Goal: Task Accomplishment & Management: Use online tool/utility

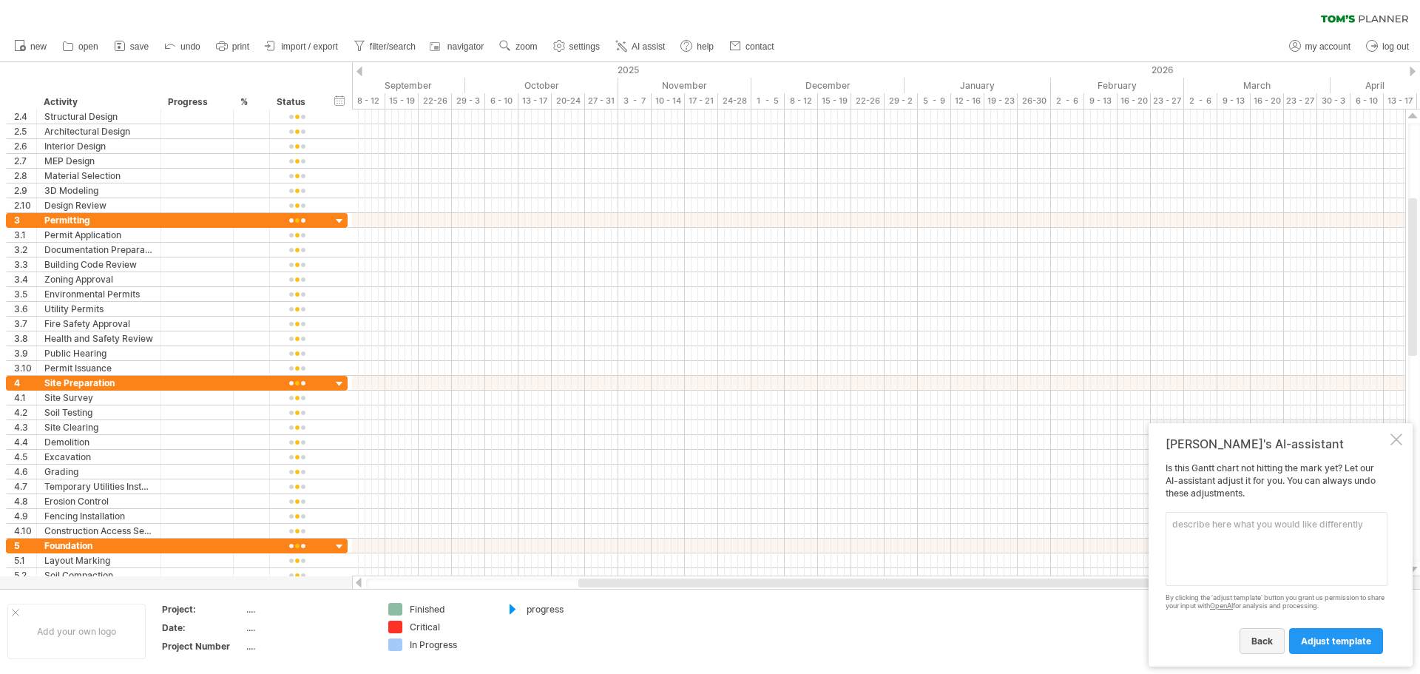
click at [1255, 640] on span "back" at bounding box center [1261, 640] width 21 height 11
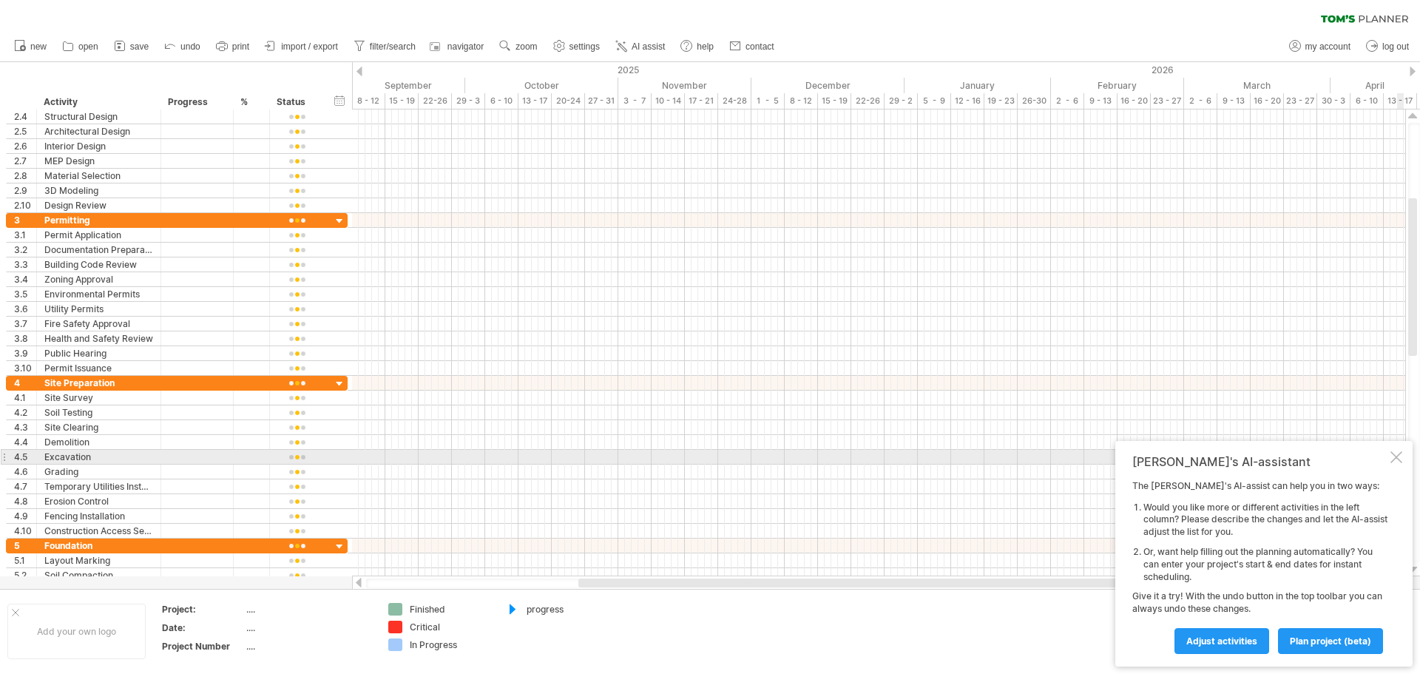
click at [1397, 464] on div "[PERSON_NAME]'s AI-assistant The [PERSON_NAME]'s AI-assist can help you in two …" at bounding box center [1263, 554] width 297 height 226
click at [1397, 456] on div at bounding box center [1396, 457] width 12 height 12
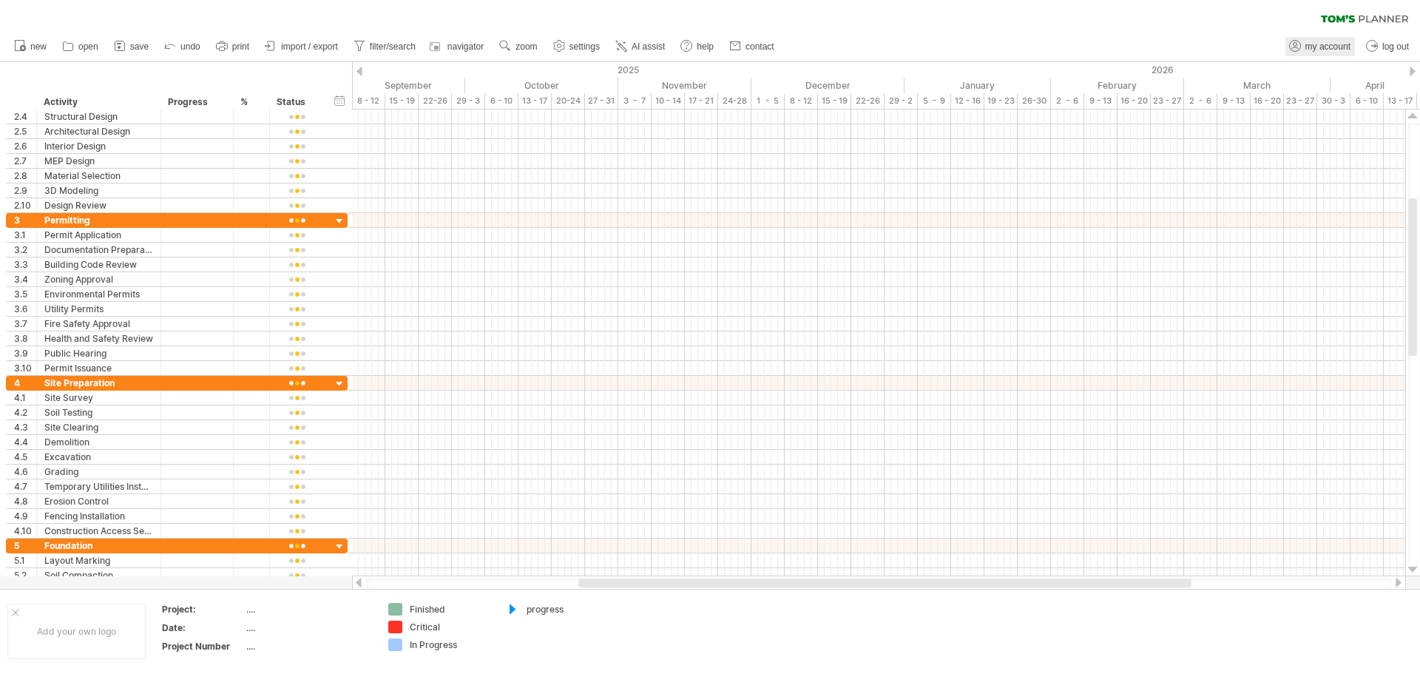
click at [1321, 48] on span "my account" at bounding box center [1327, 46] width 45 height 10
type input "**********"
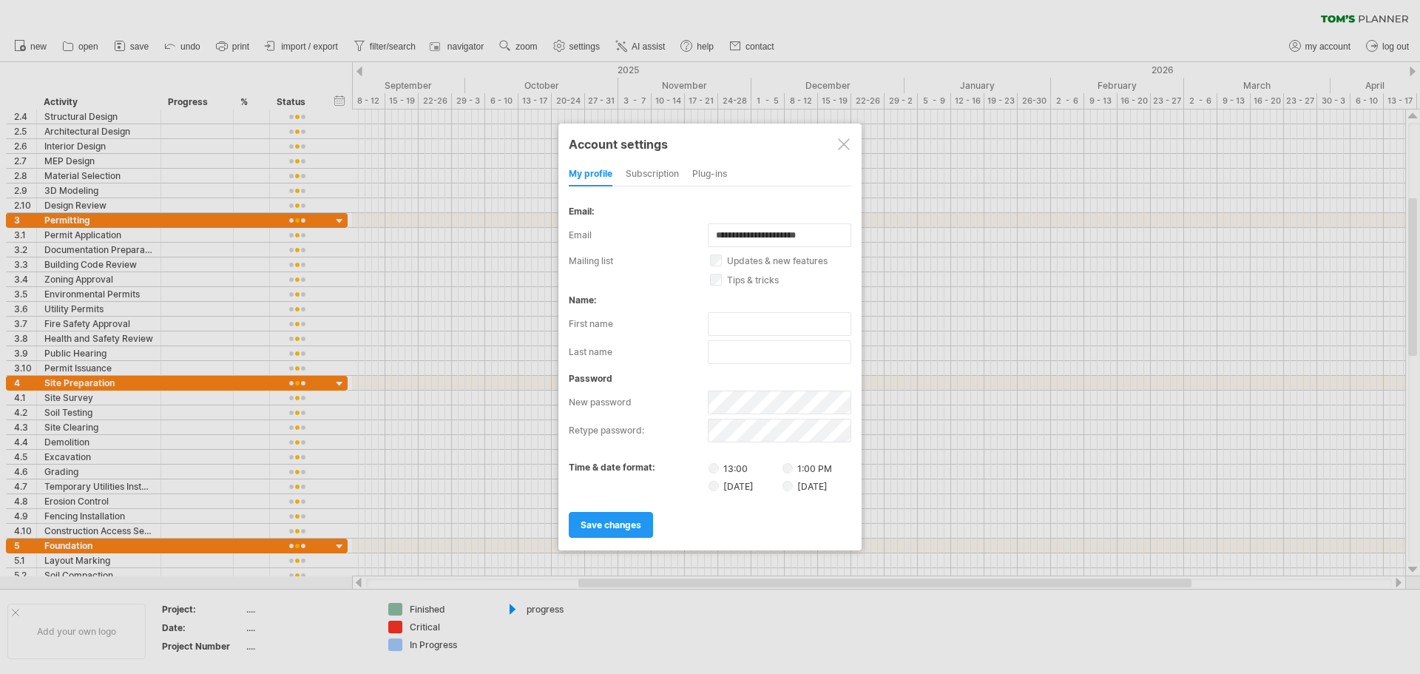
click at [1030, 331] on div at bounding box center [710, 337] width 1420 height 674
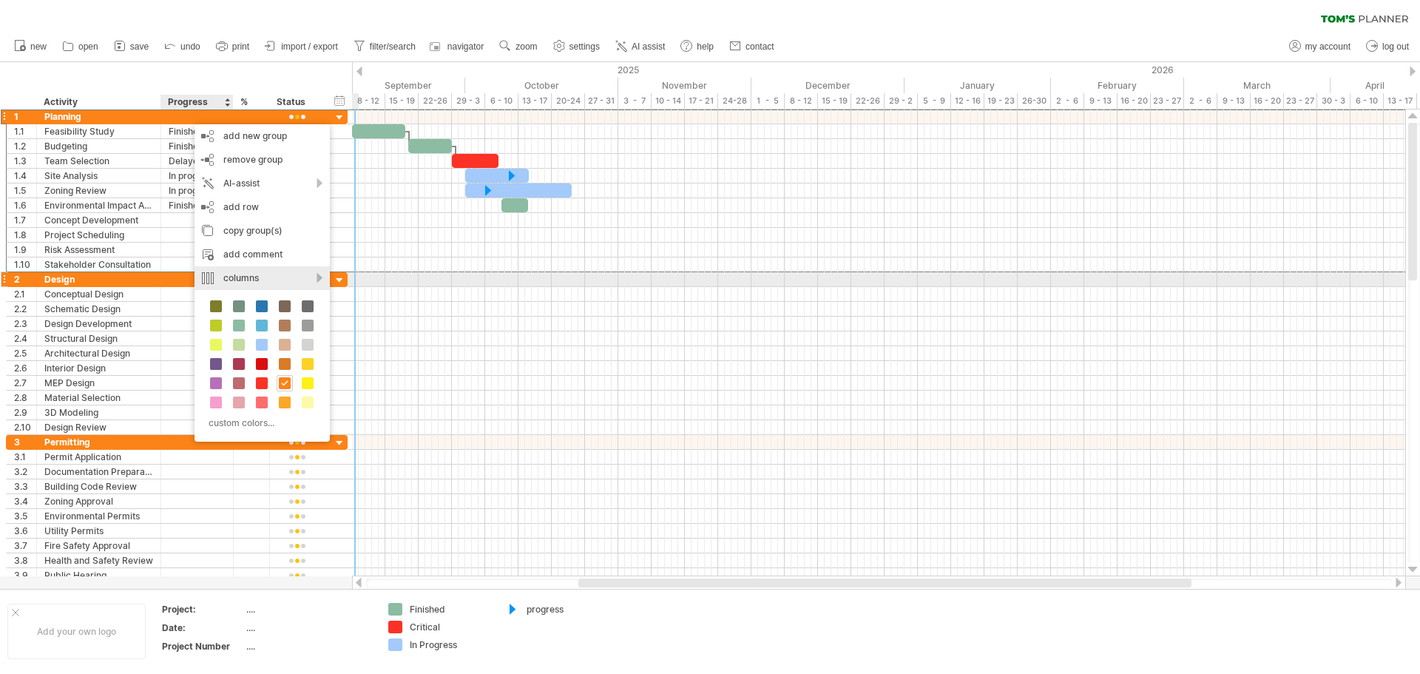
click at [284, 277] on div "columns" at bounding box center [262, 278] width 135 height 24
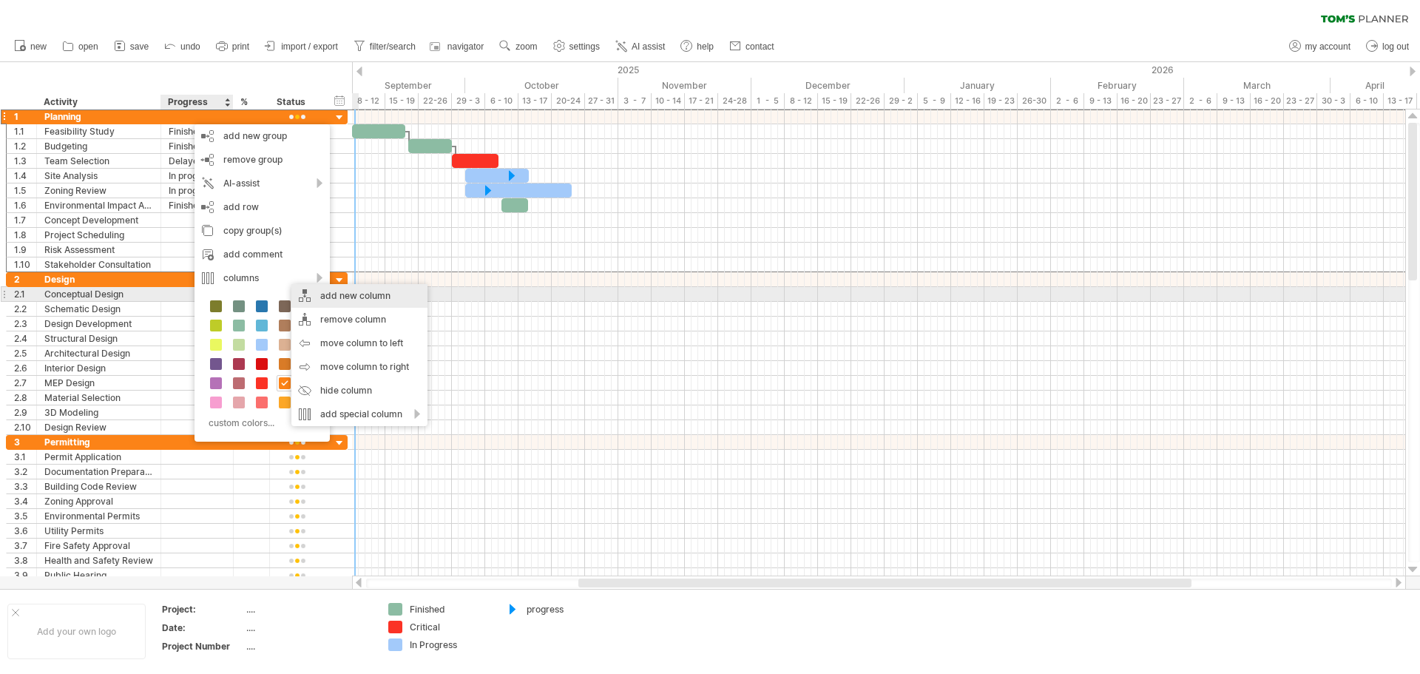
click at [345, 300] on div "add new column" at bounding box center [359, 296] width 136 height 24
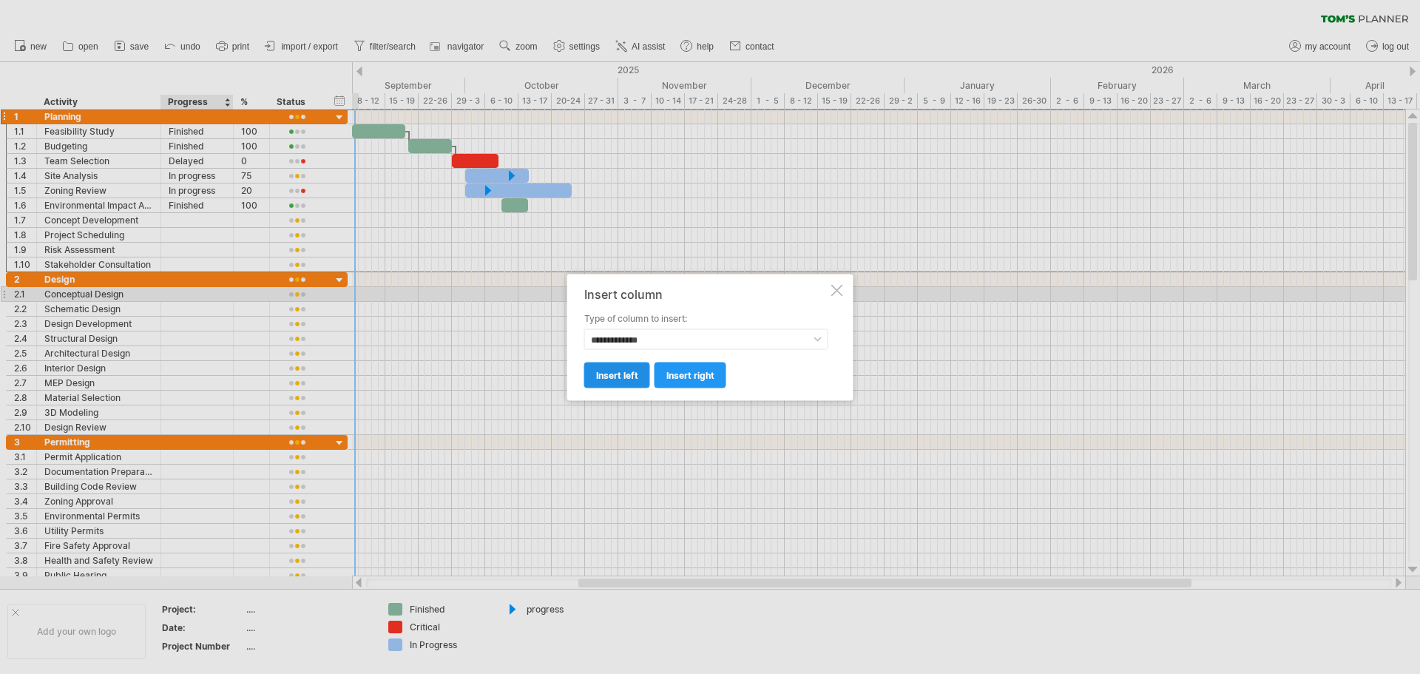
click at [604, 375] on span "insert left" at bounding box center [617, 374] width 42 height 11
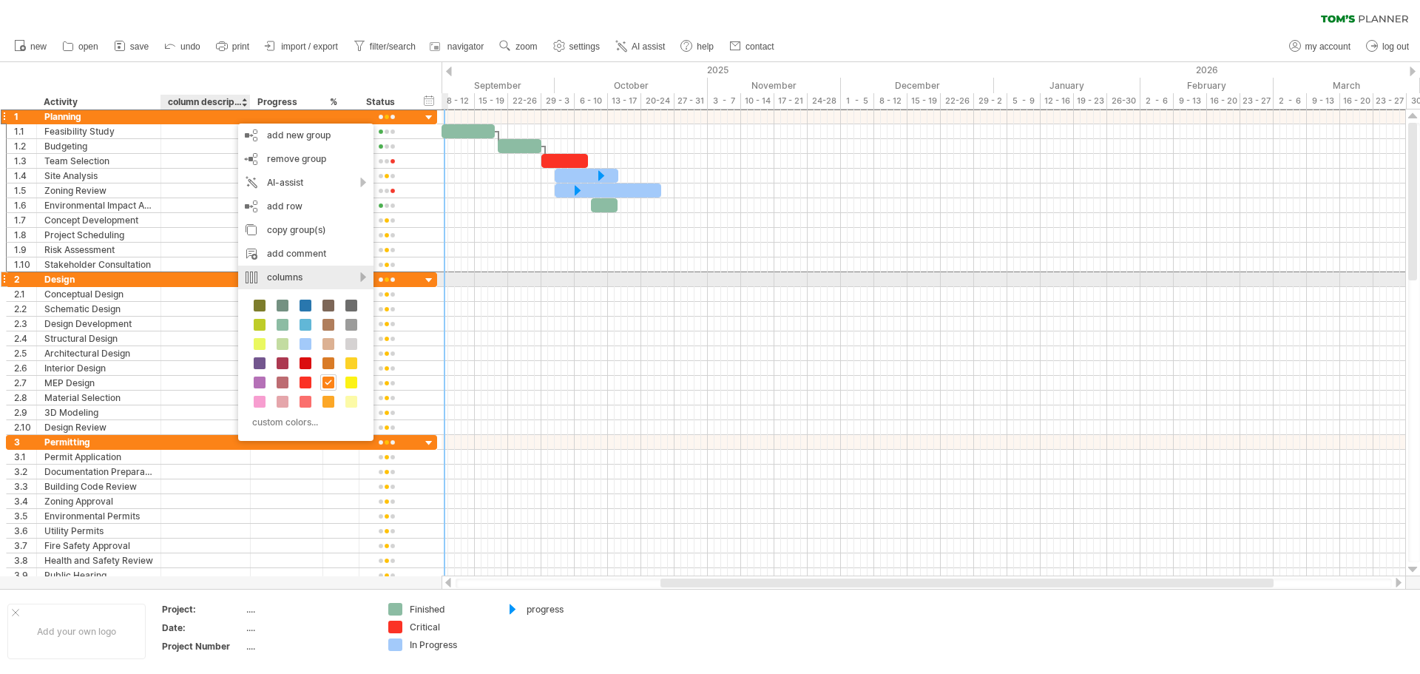
click at [338, 283] on div "columns" at bounding box center [305, 278] width 135 height 24
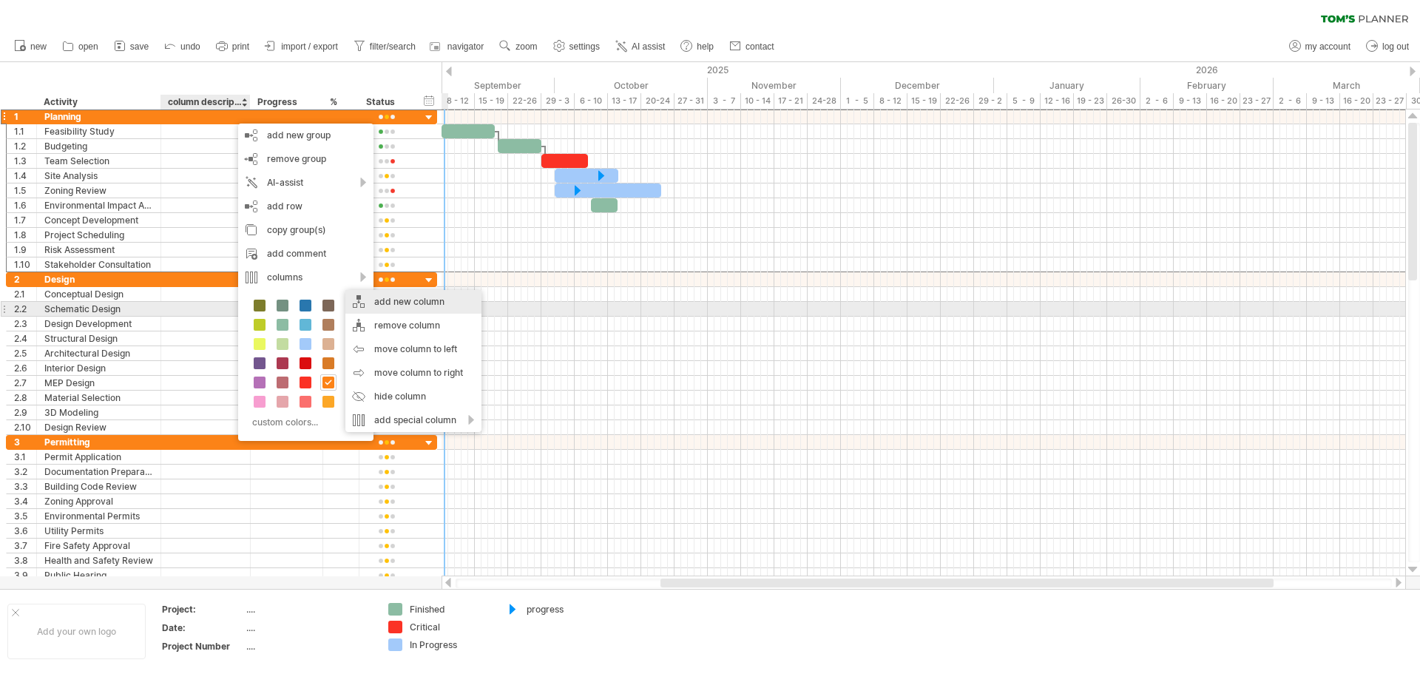
click at [405, 303] on div "add new column" at bounding box center [413, 302] width 136 height 24
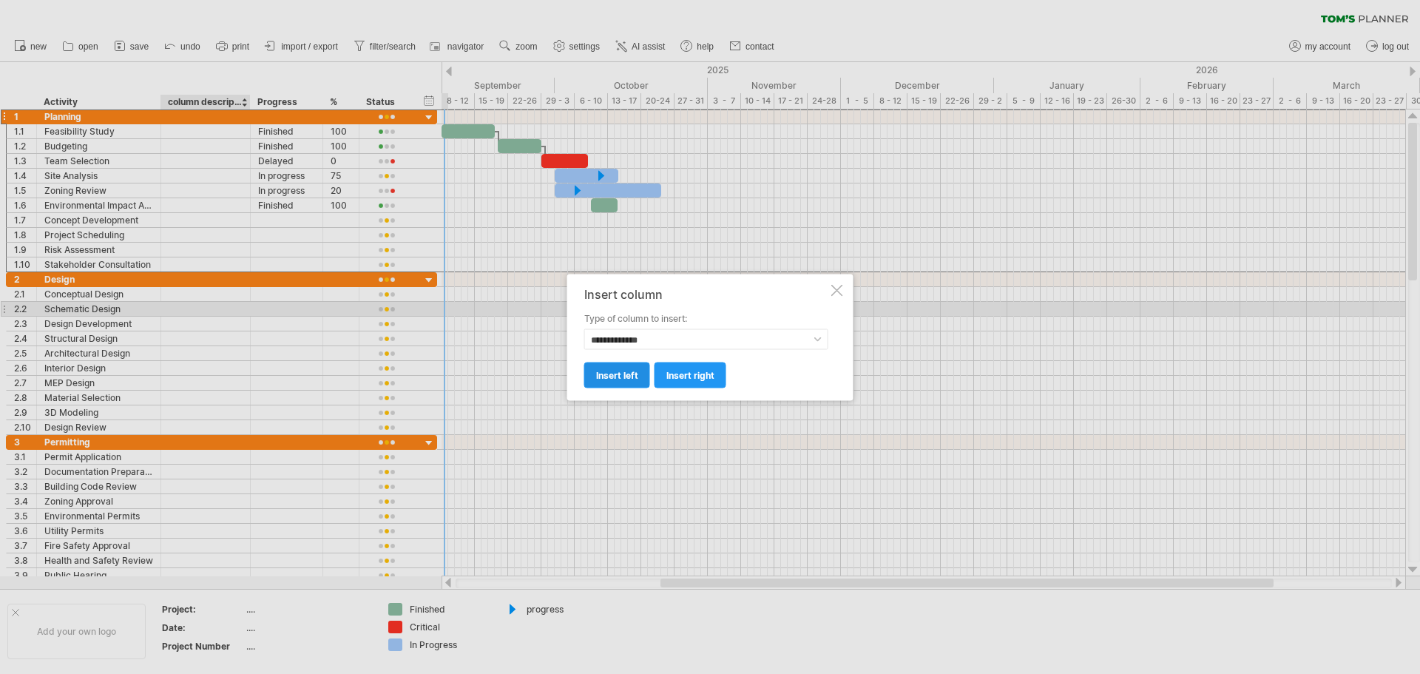
click at [613, 376] on span "insert left" at bounding box center [617, 374] width 42 height 11
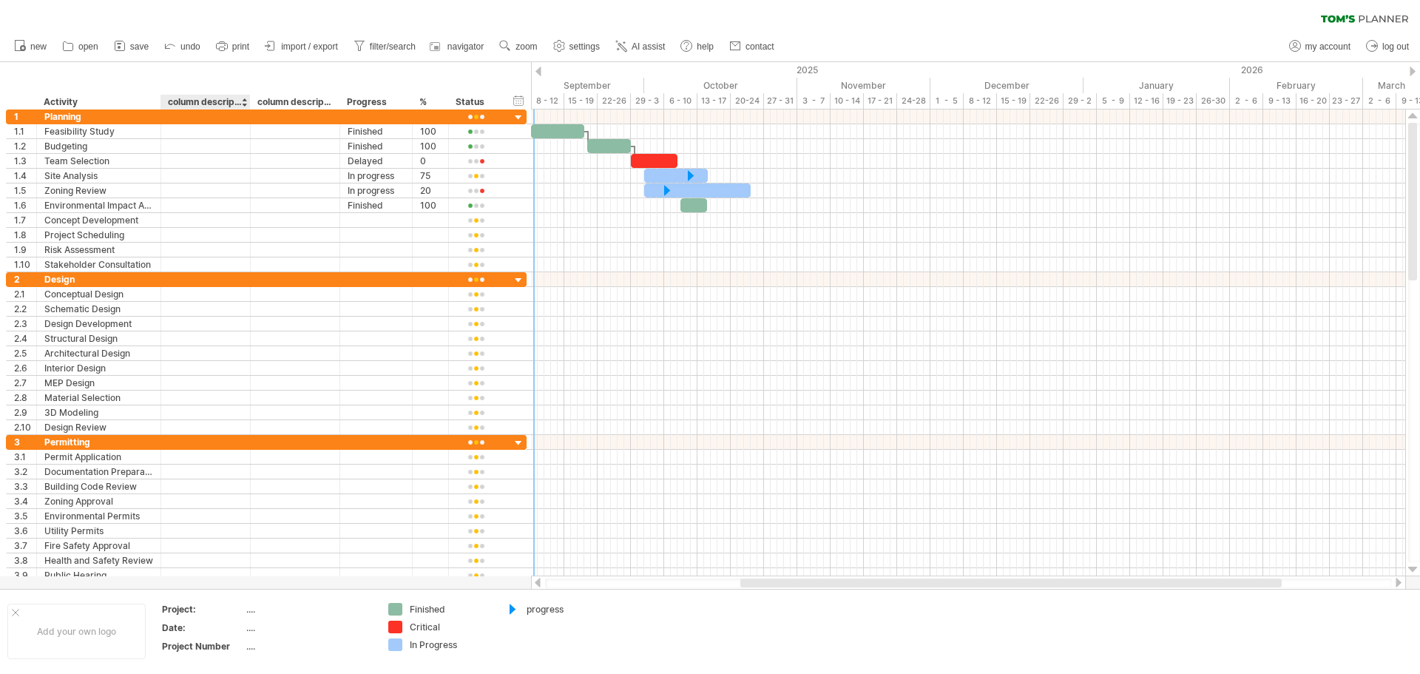
click at [188, 101] on div "column description" at bounding box center [205, 102] width 74 height 15
click at [167, 103] on div "**********" at bounding box center [204, 102] width 89 height 15
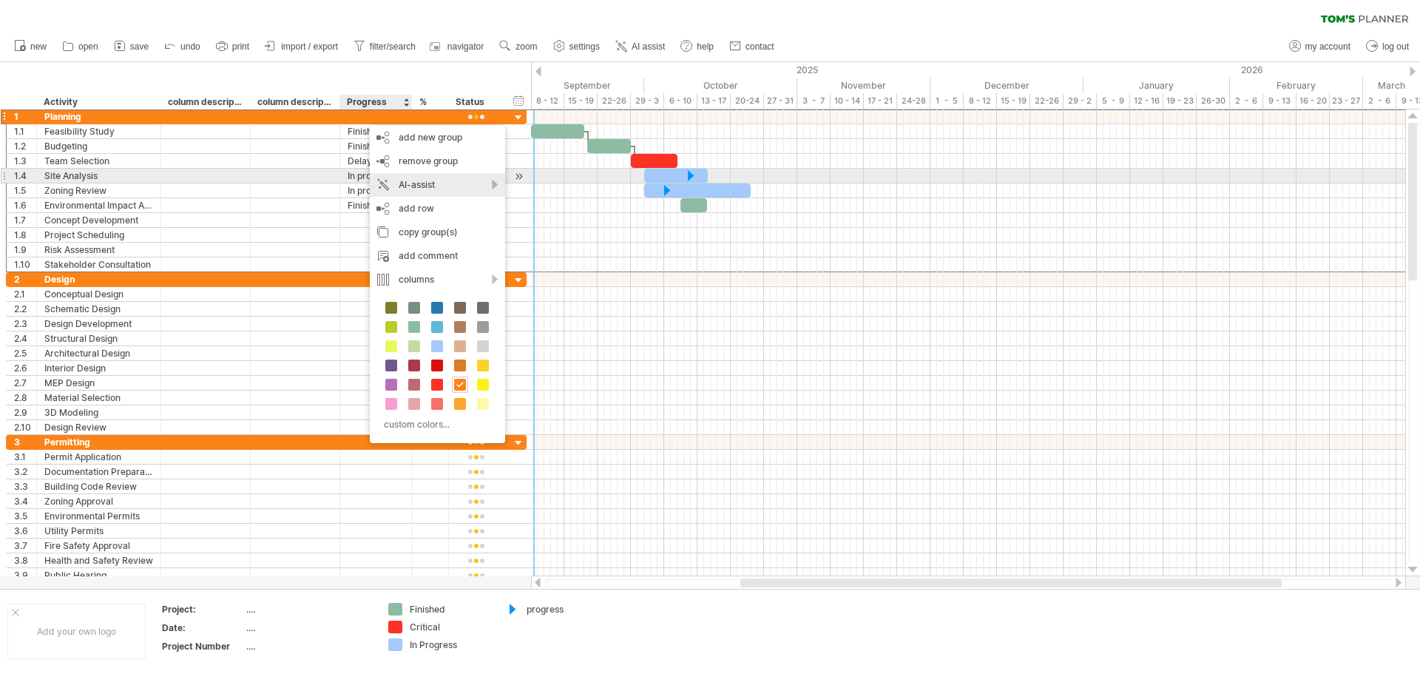
click at [473, 180] on div "AI-assist" at bounding box center [437, 185] width 135 height 24
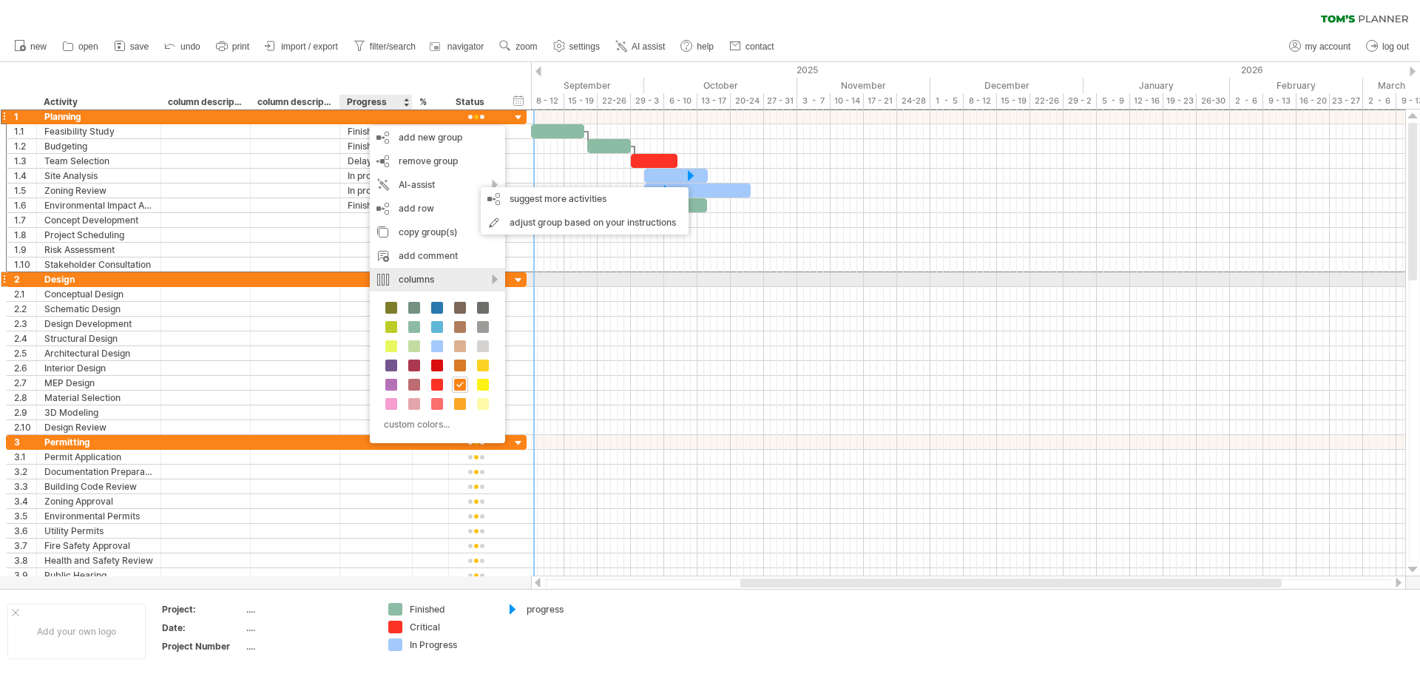
click at [492, 278] on div "columns" at bounding box center [437, 280] width 135 height 24
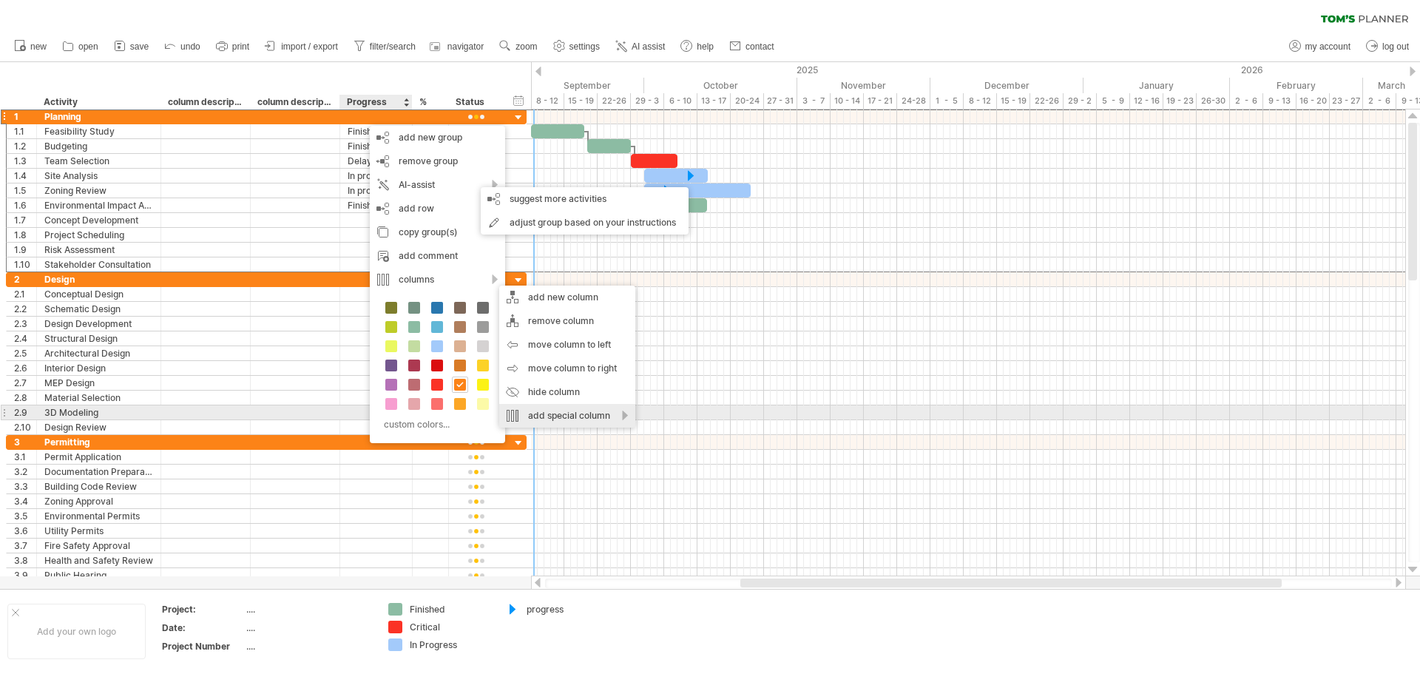
click at [621, 414] on div "add special column" at bounding box center [567, 416] width 136 height 24
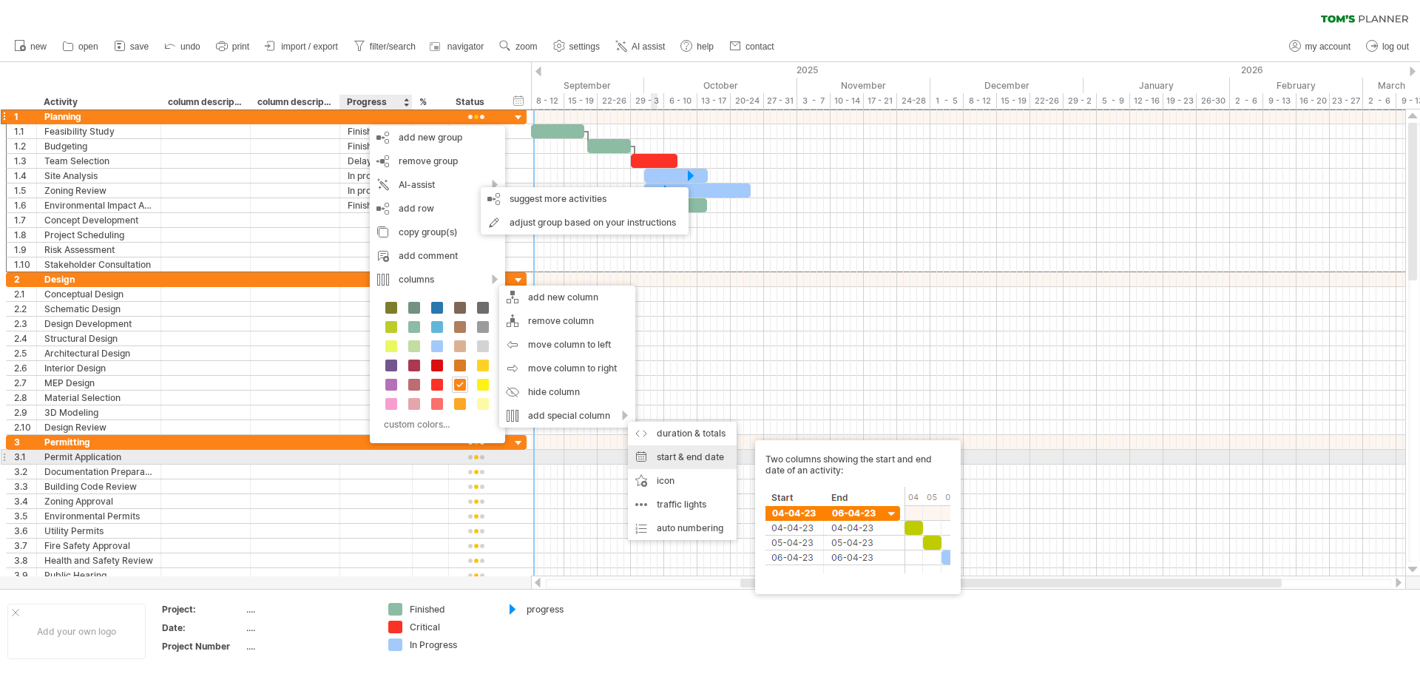
click at [682, 452] on div "start & end date Two columns showing the start and end date of an activity:" at bounding box center [682, 457] width 109 height 24
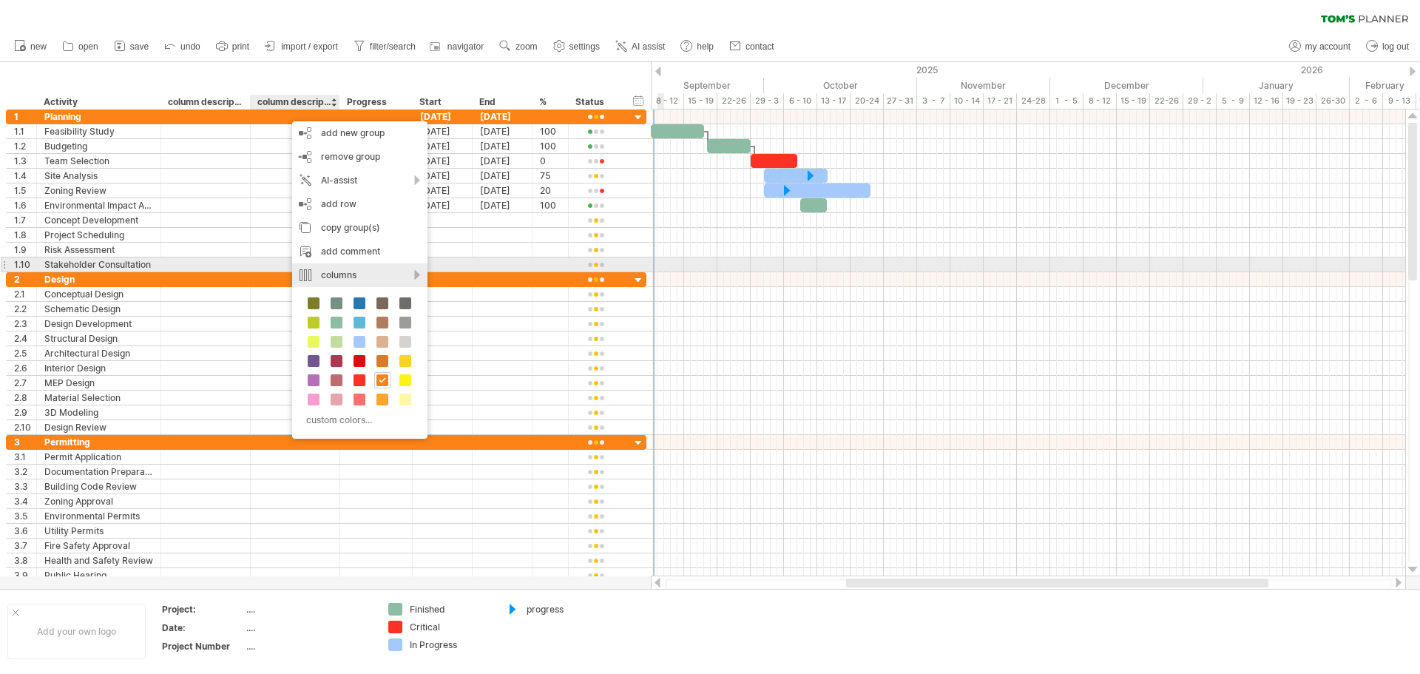
click at [416, 268] on div "columns" at bounding box center [359, 275] width 135 height 24
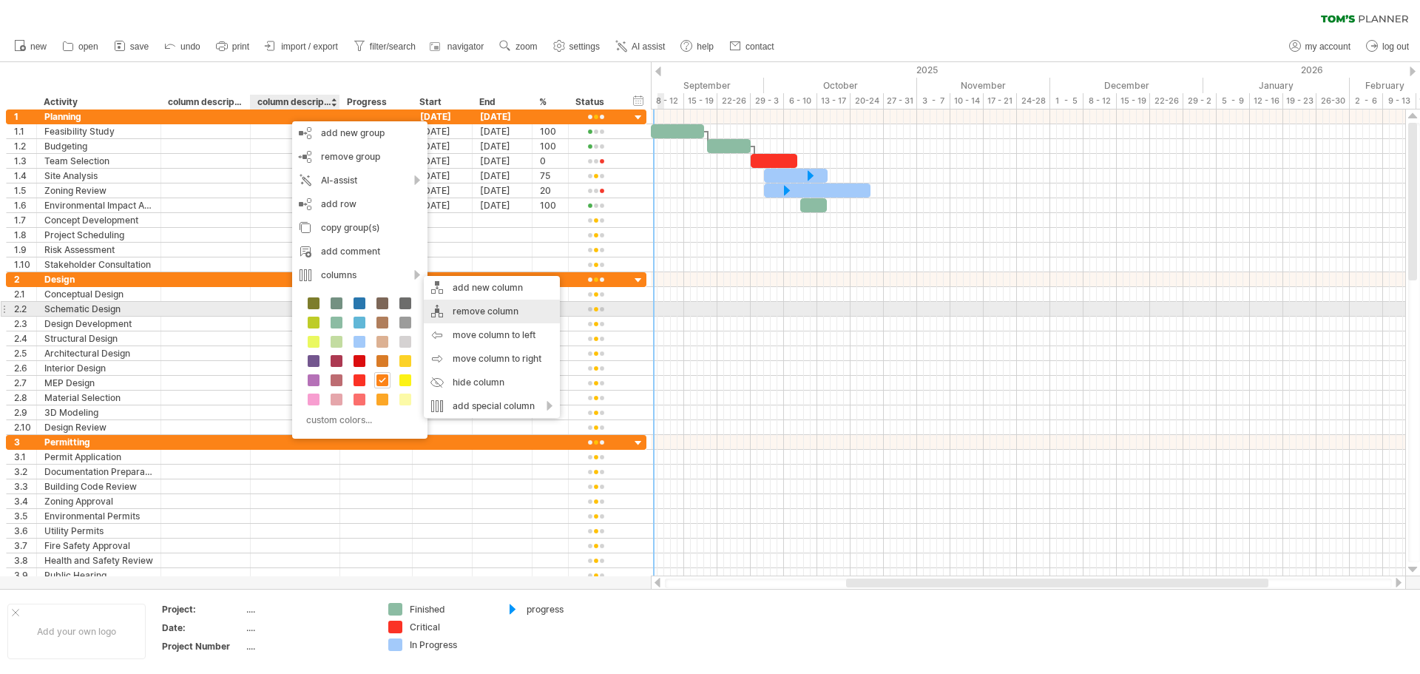
click at [470, 314] on div "remove column" at bounding box center [492, 312] width 136 height 24
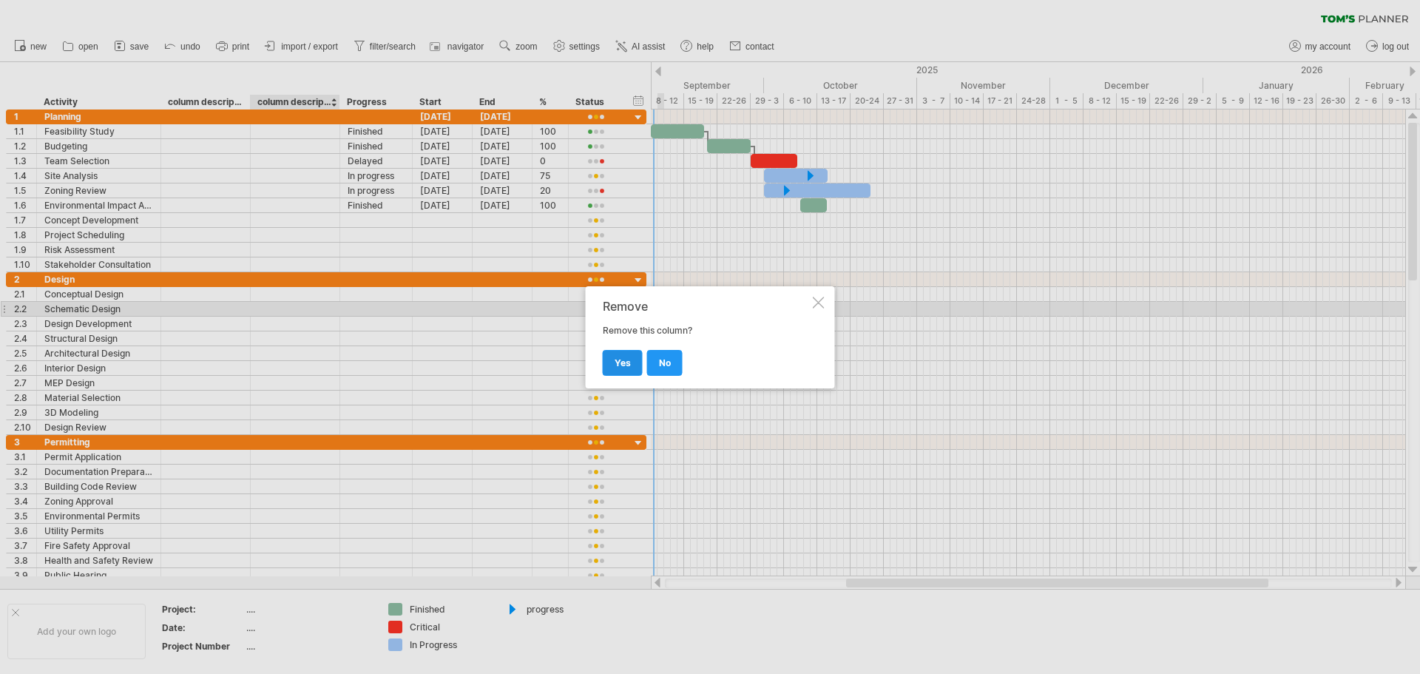
click at [618, 366] on span "yes" at bounding box center [623, 362] width 16 height 11
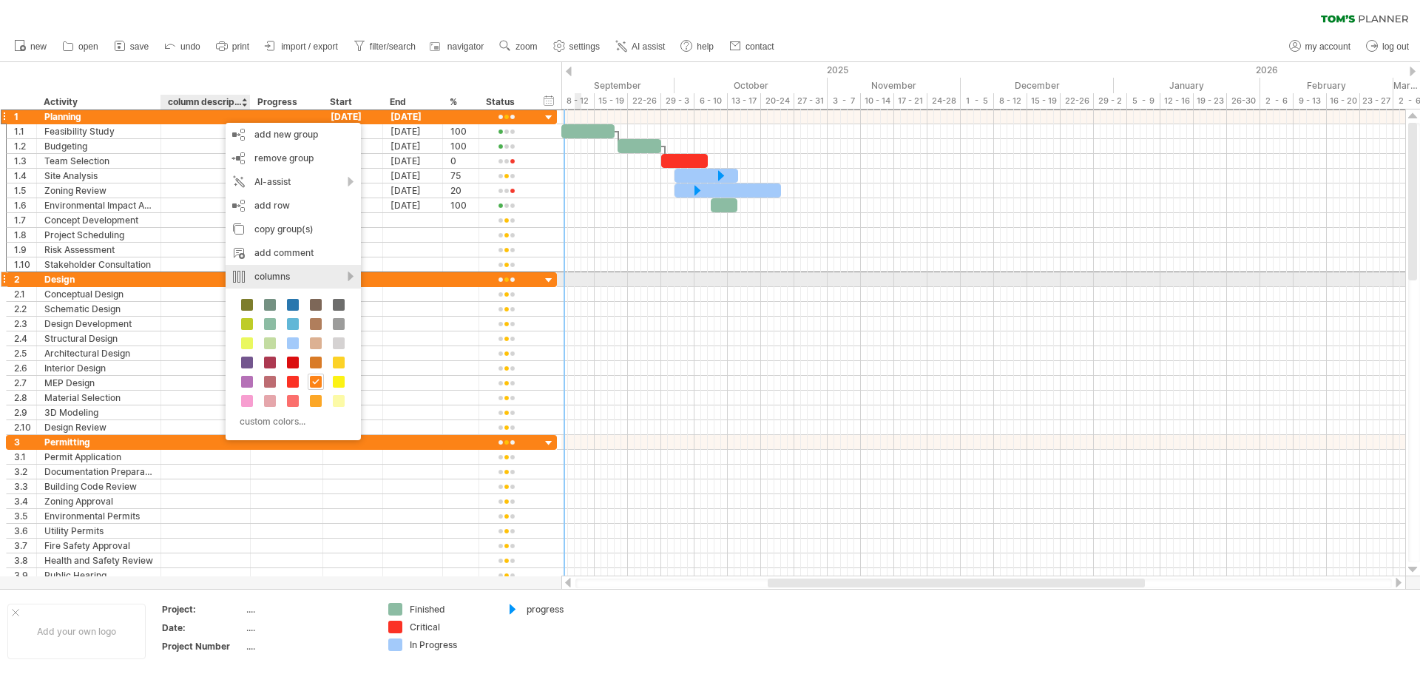
click at [351, 274] on div "columns" at bounding box center [293, 277] width 135 height 24
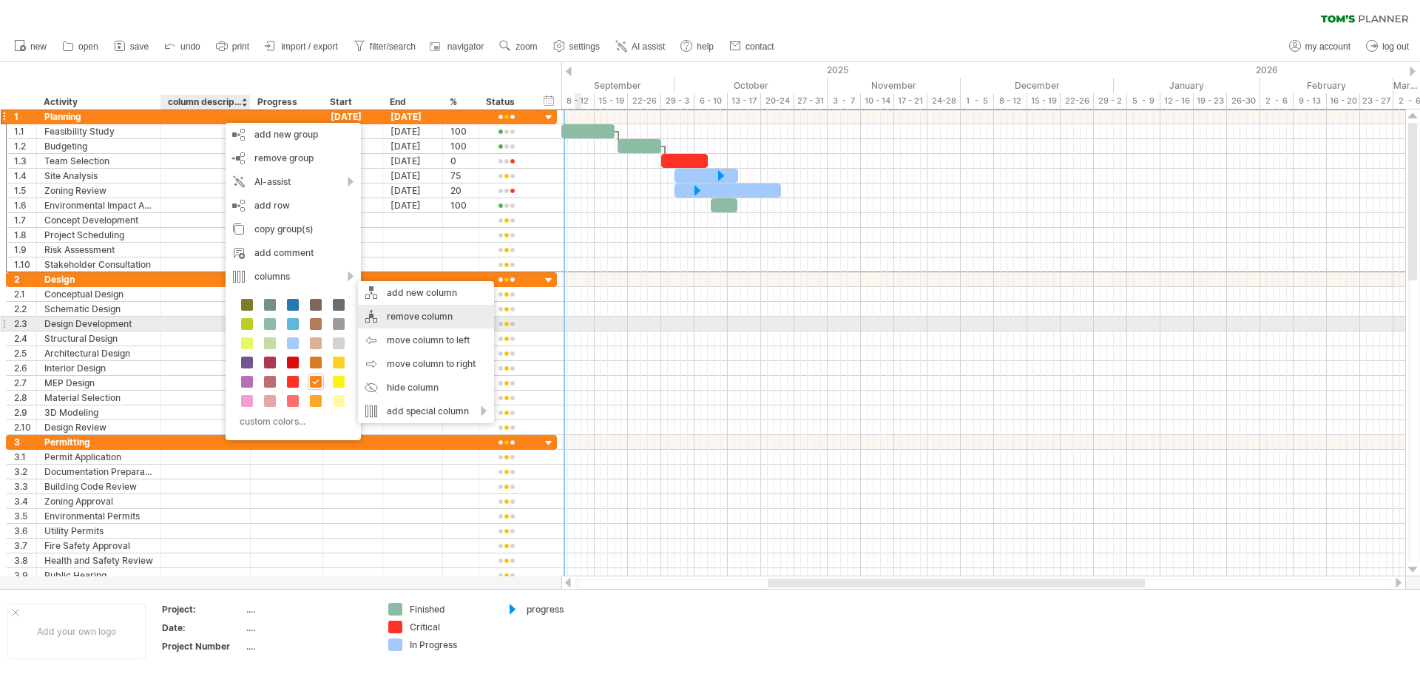
click at [411, 318] on div "remove column" at bounding box center [426, 317] width 136 height 24
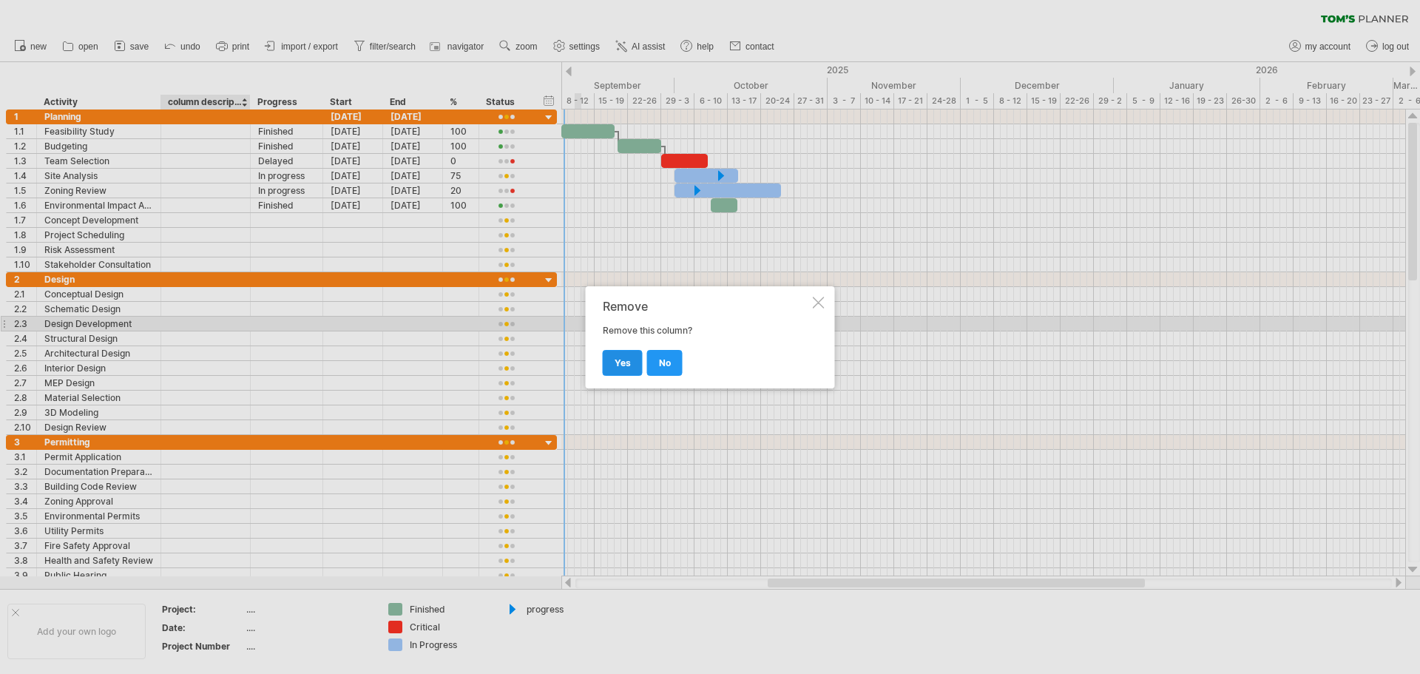
click at [618, 358] on span "yes" at bounding box center [623, 362] width 16 height 11
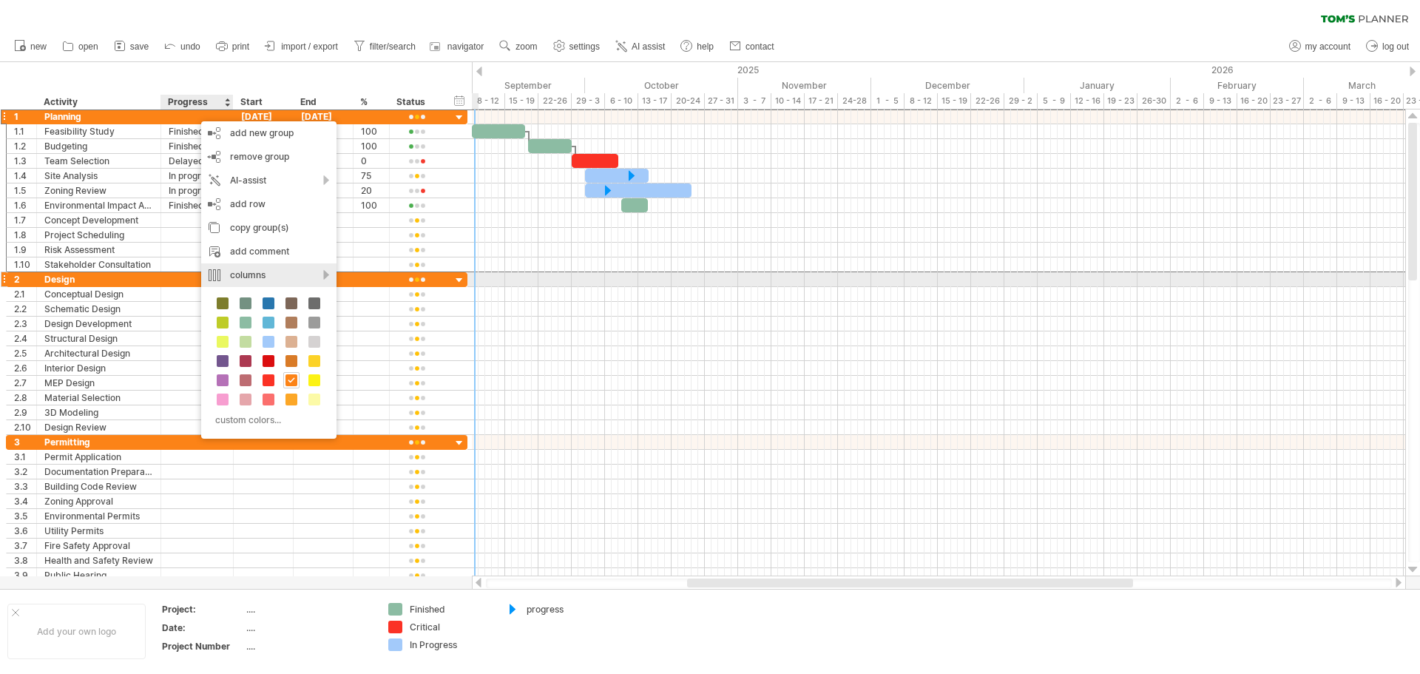
click at [326, 280] on div "columns" at bounding box center [268, 275] width 135 height 24
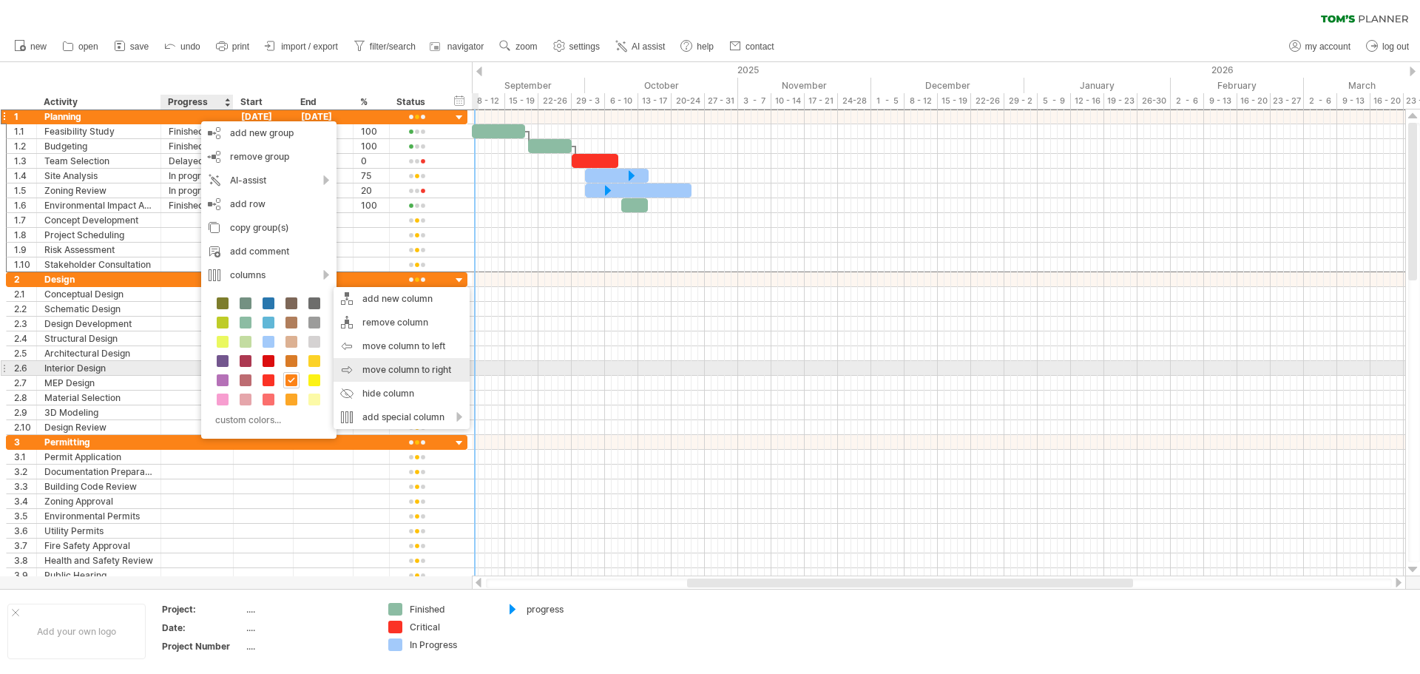
click at [397, 369] on div "move column to right" at bounding box center [402, 370] width 136 height 24
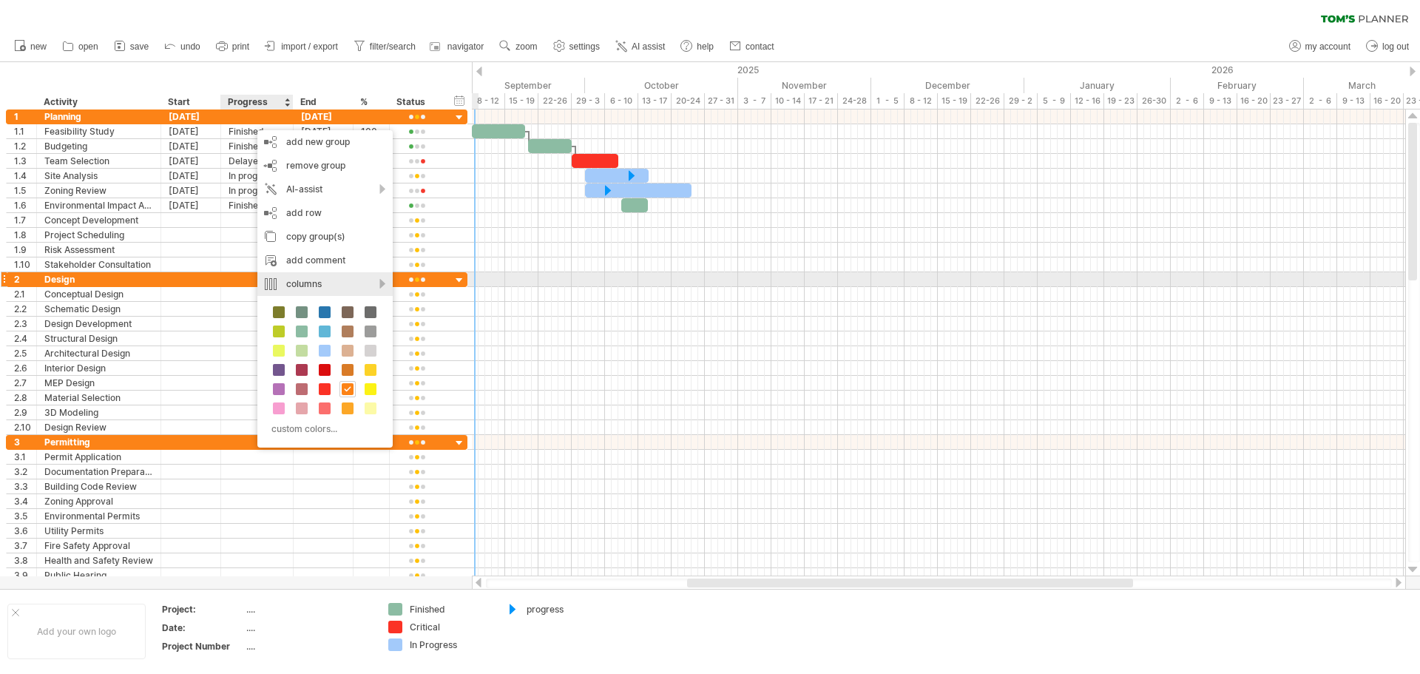
click at [376, 282] on div "columns" at bounding box center [324, 284] width 135 height 24
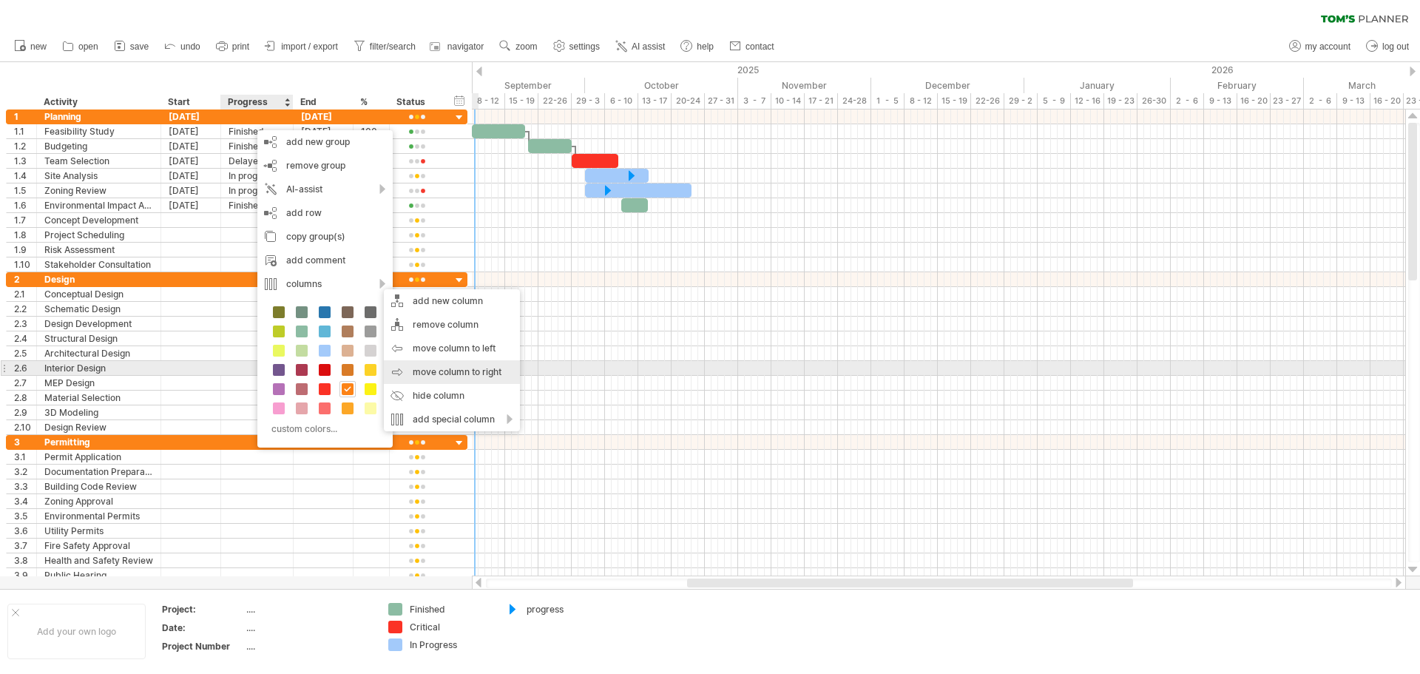
click at [456, 375] on div "move column to right" at bounding box center [452, 372] width 136 height 24
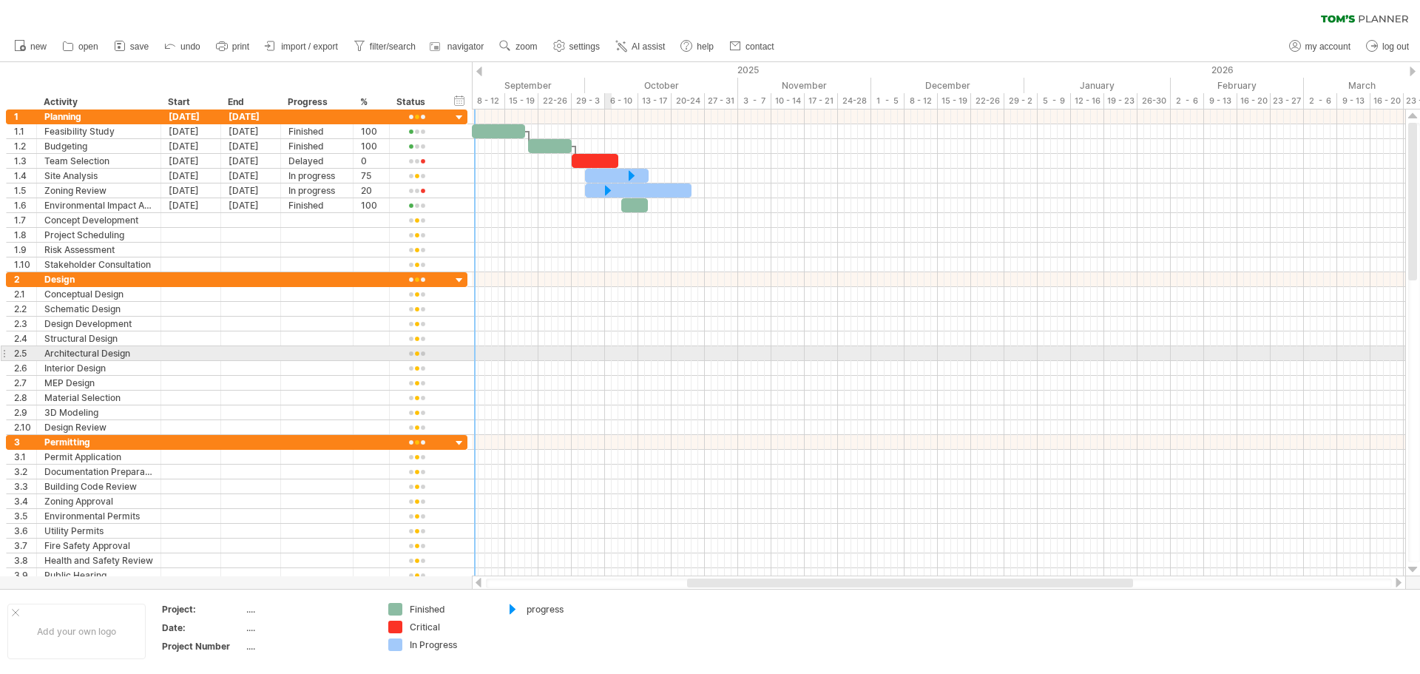
click at [607, 347] on div at bounding box center [938, 353] width 933 height 15
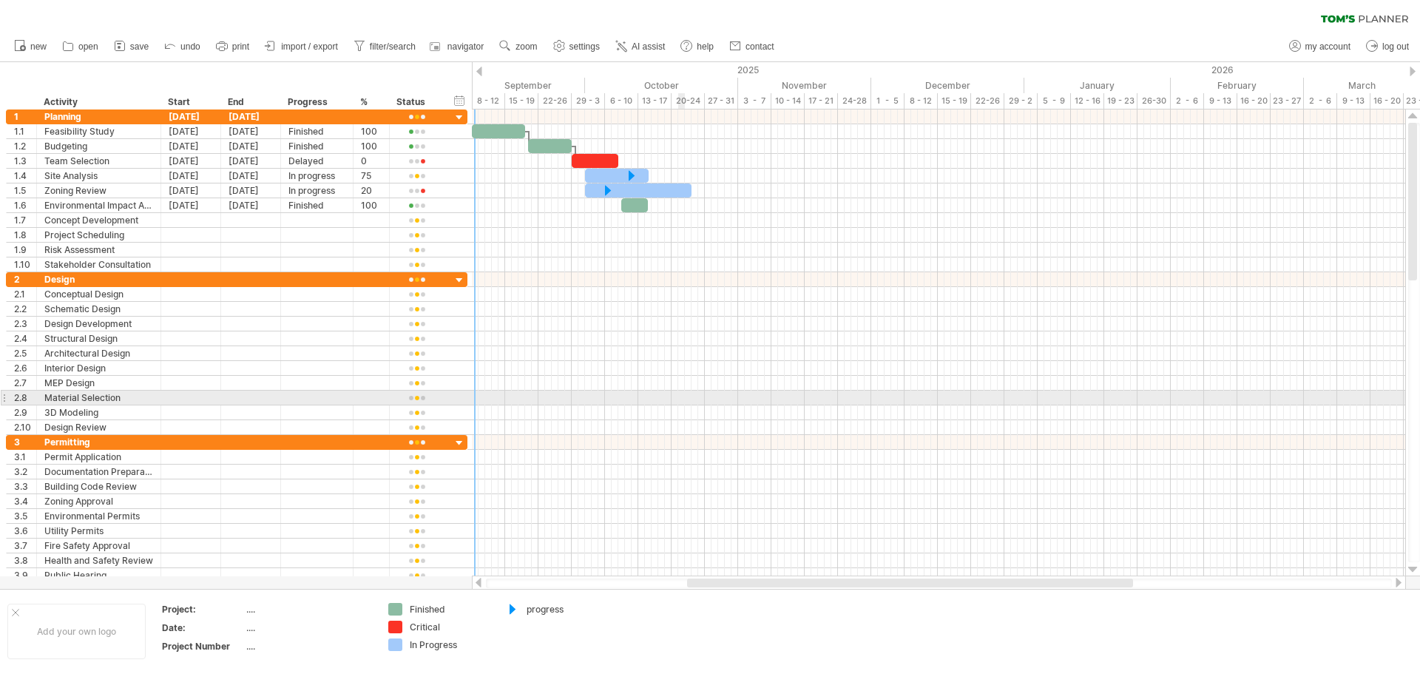
click at [683, 393] on div at bounding box center [938, 398] width 933 height 15
